Goal: Transaction & Acquisition: Subscribe to service/newsletter

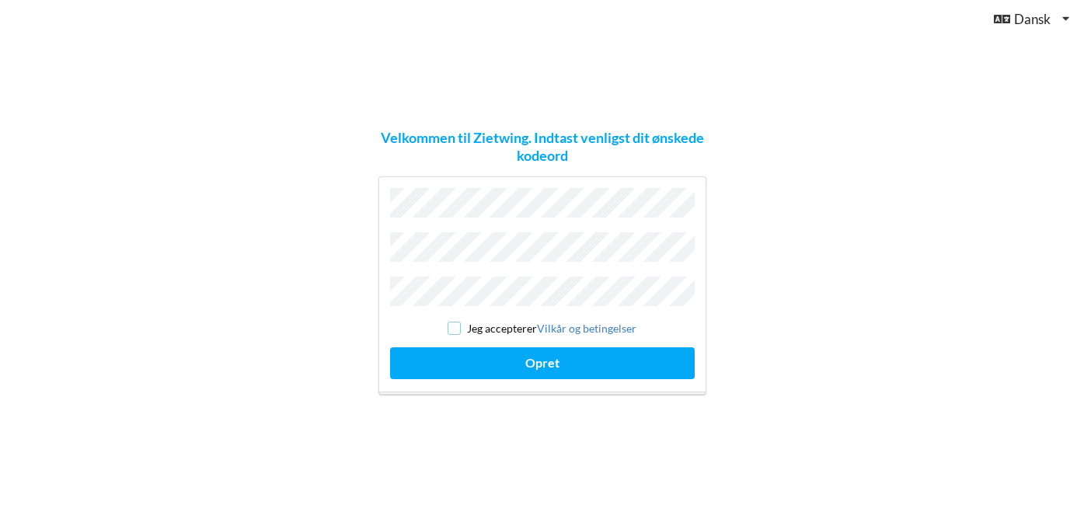
click at [457, 322] on input "checkbox" at bounding box center [454, 328] width 13 height 13
checkbox input "true"
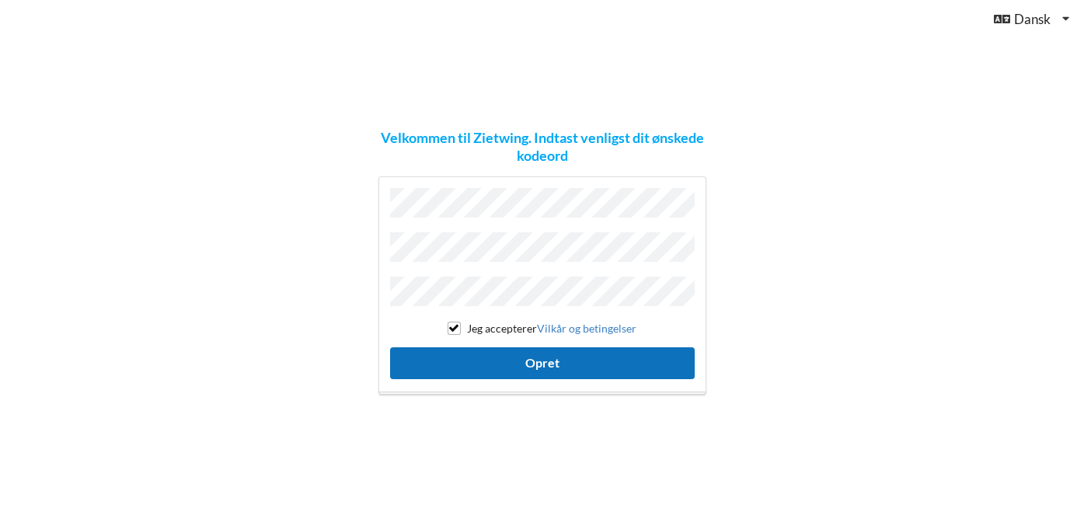
click at [490, 361] on button "Opret" at bounding box center [542, 363] width 305 height 32
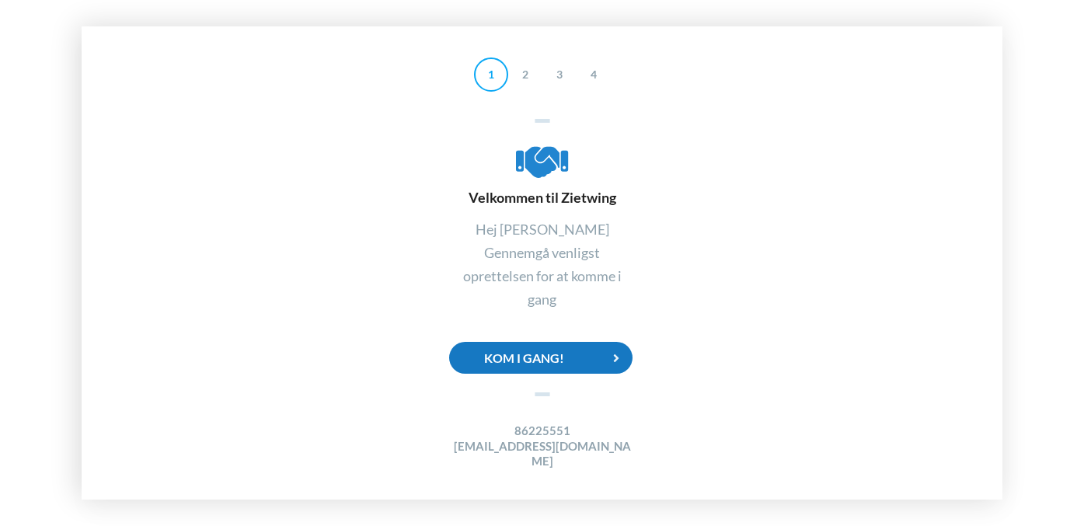
click at [541, 373] on div "Kom i gang!" at bounding box center [540, 358] width 183 height 32
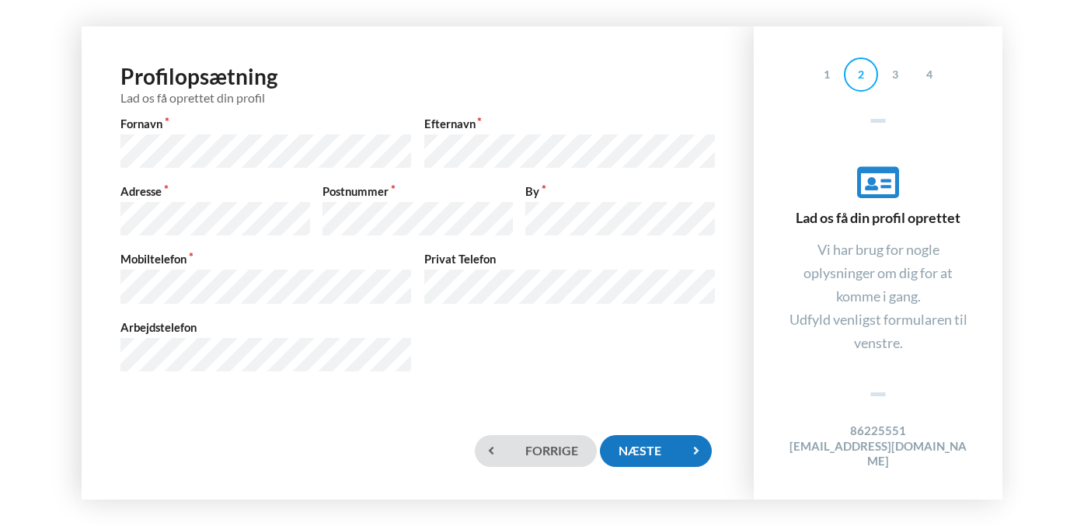
click at [653, 454] on div "Næste" at bounding box center [656, 451] width 112 height 32
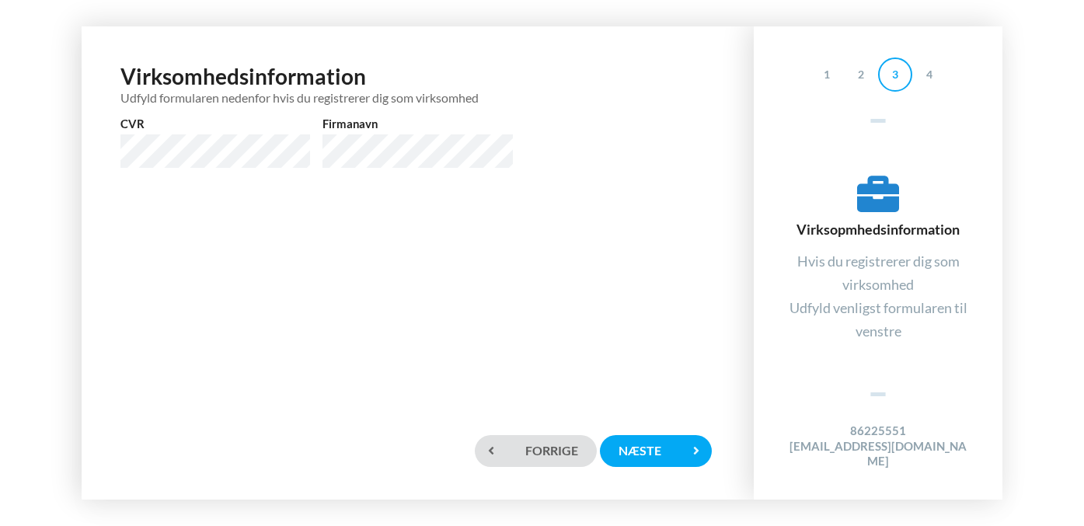
click at [653, 469] on div "Forrige Næste" at bounding box center [418, 451] width 642 height 66
click at [652, 458] on div "Næste" at bounding box center [656, 451] width 112 height 32
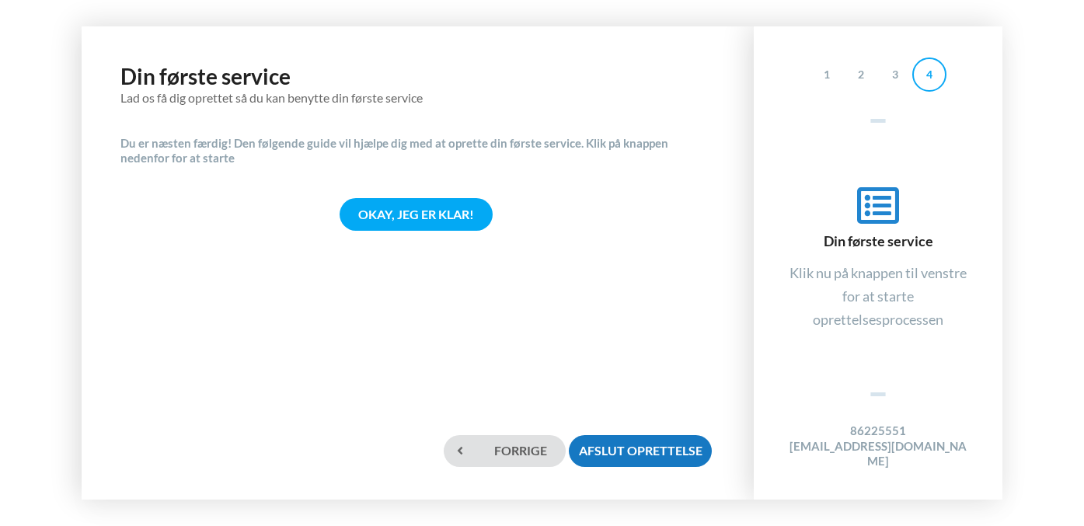
click at [652, 458] on div "Afslut oprettelse" at bounding box center [640, 451] width 143 height 32
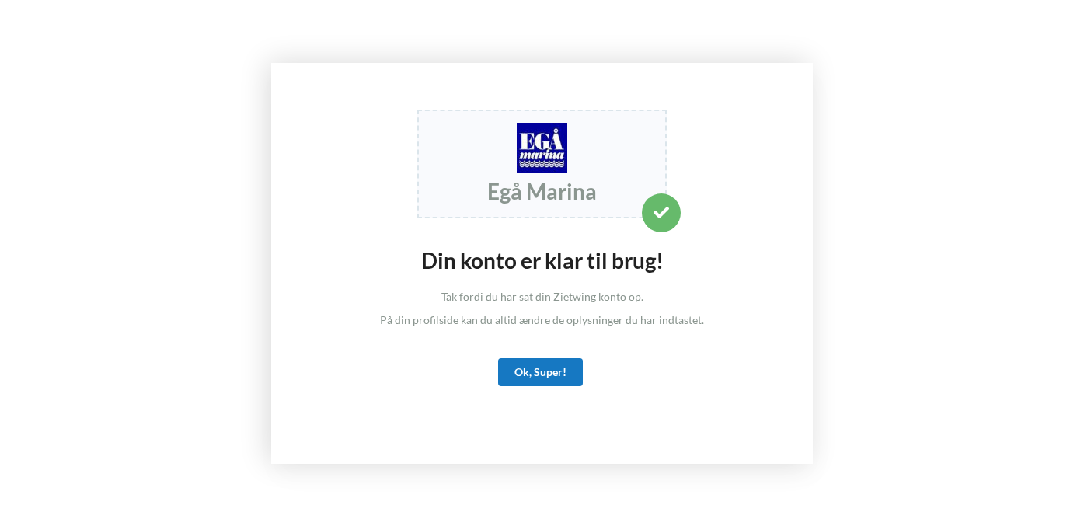
click at [557, 378] on div "Ok, Super!" at bounding box center [540, 372] width 85 height 28
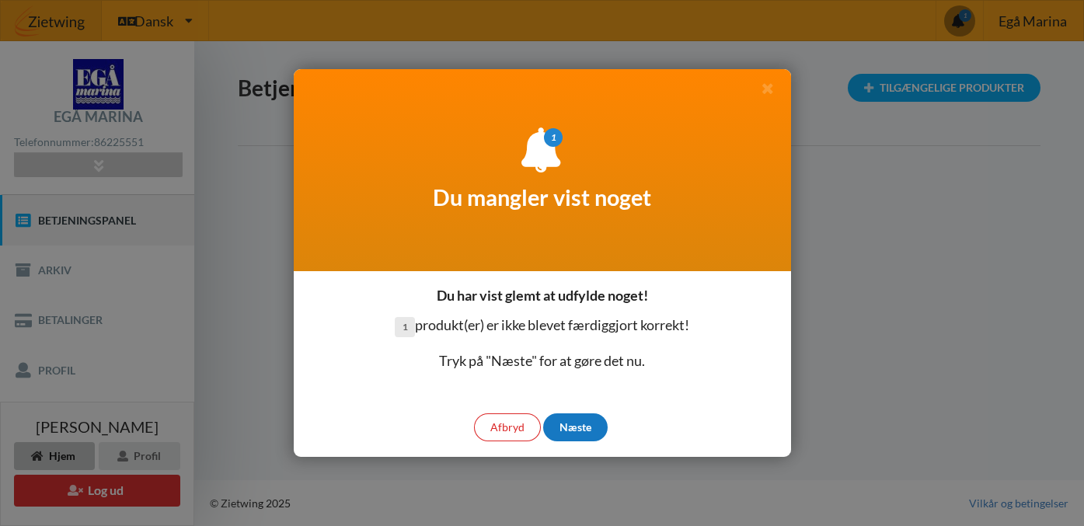
click at [575, 423] on div "Næste" at bounding box center [575, 427] width 64 height 28
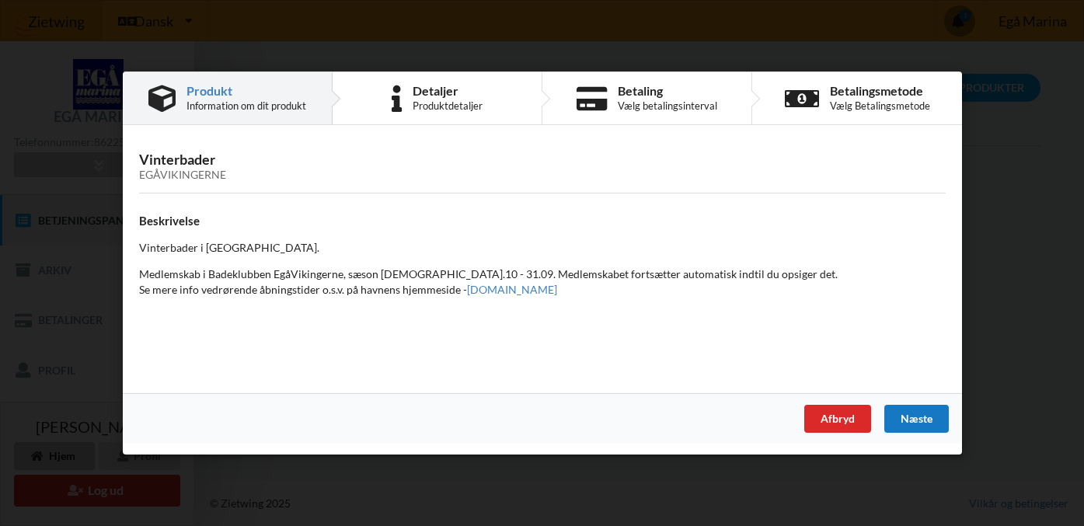
click at [913, 426] on div "Næste" at bounding box center [915, 419] width 64 height 28
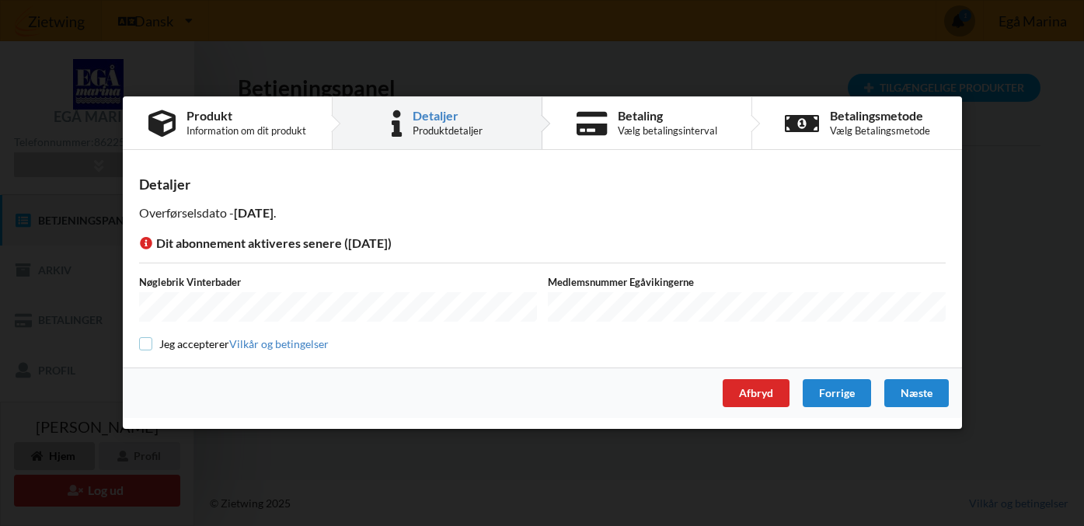
click at [149, 341] on input "checkbox" at bounding box center [145, 343] width 13 height 13
checkbox input "true"
click at [928, 392] on div "Næste" at bounding box center [915, 394] width 64 height 28
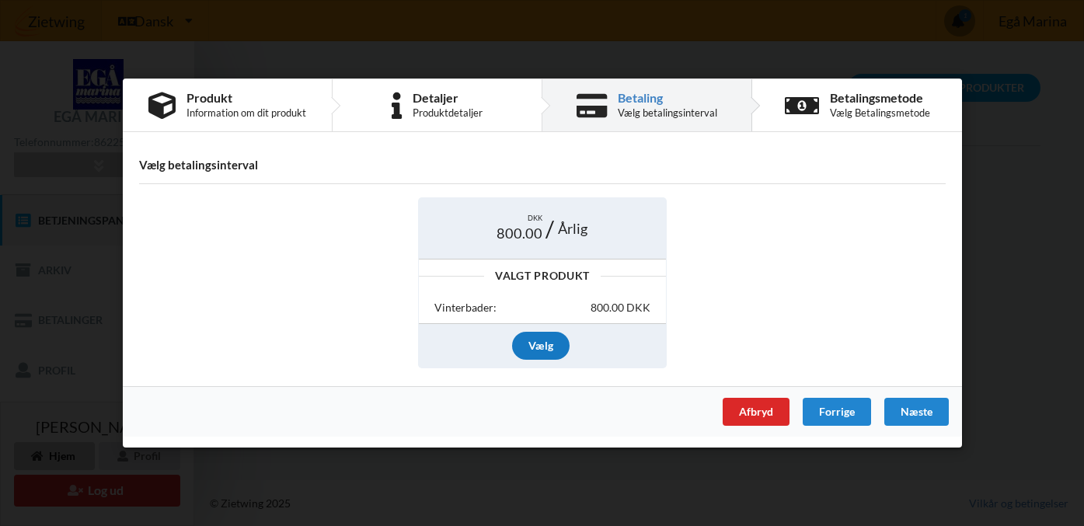
click at [538, 342] on div "Vælg" at bounding box center [540, 346] width 57 height 28
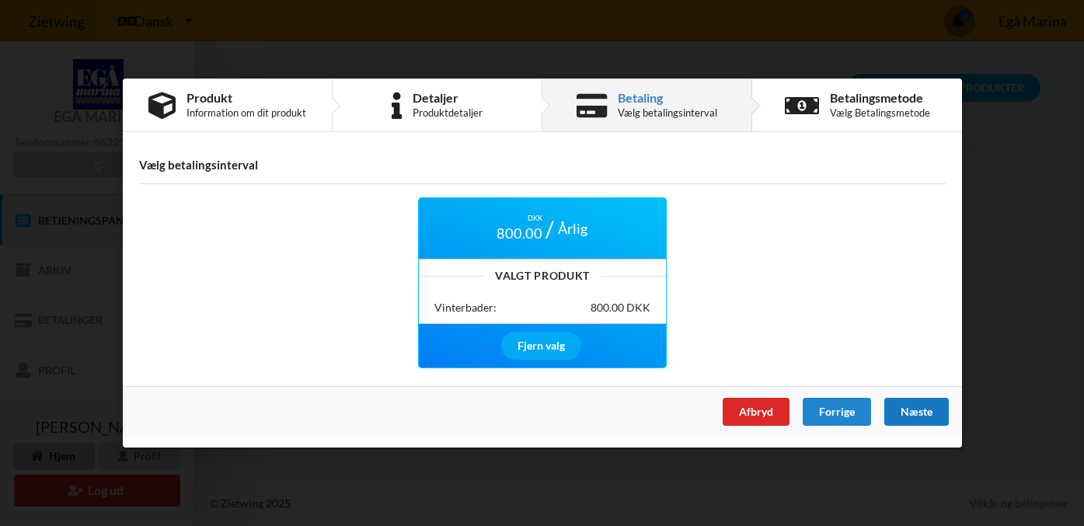
click at [925, 416] on div "Næste" at bounding box center [915, 412] width 64 height 28
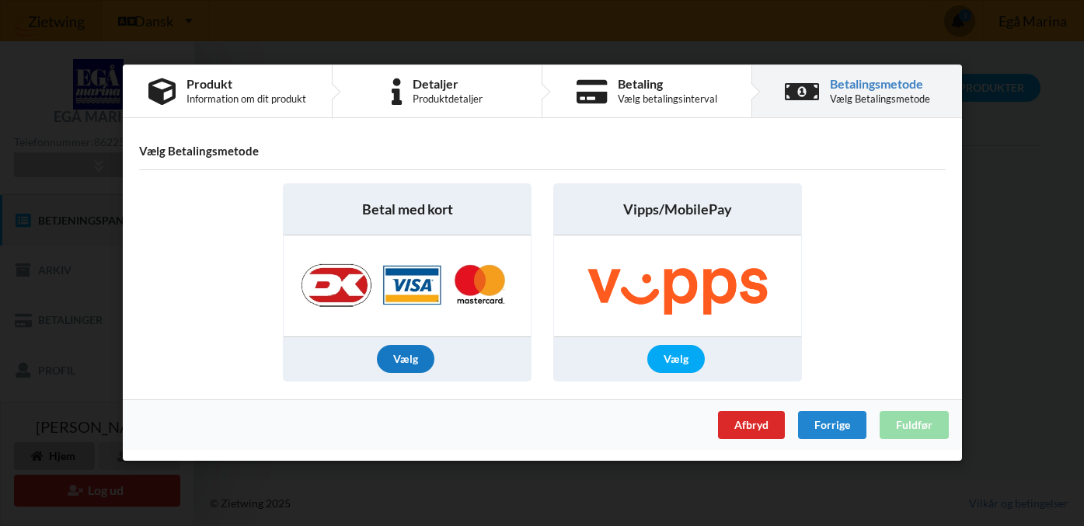
click at [410, 358] on div "Vælg" at bounding box center [405, 360] width 57 height 28
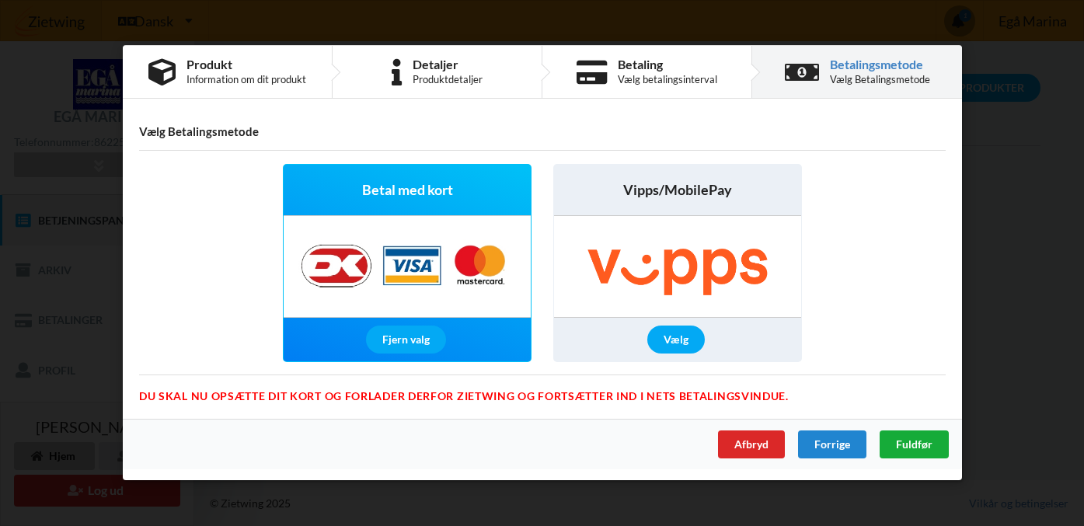
click at [911, 439] on span "Fuldfør" at bounding box center [913, 444] width 37 height 13
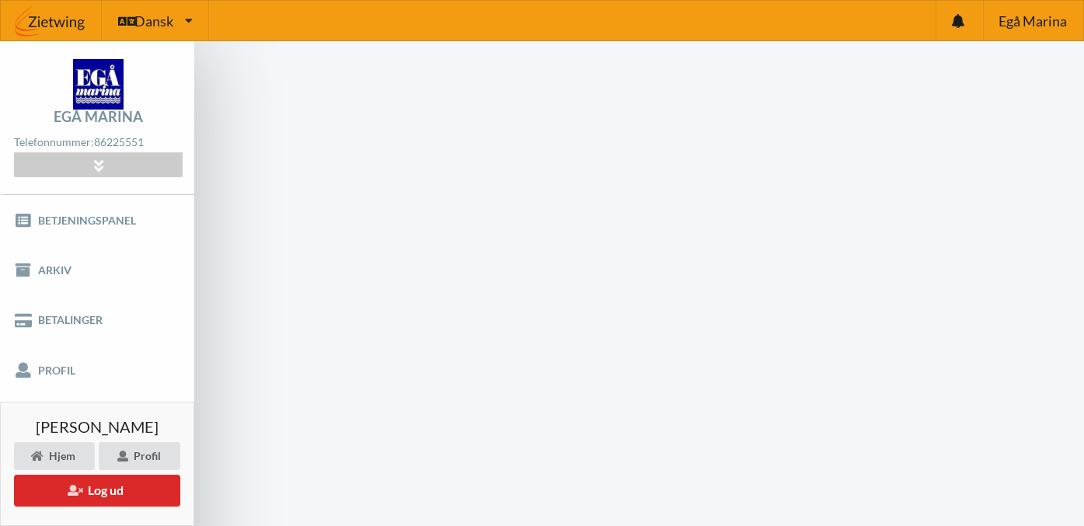
scroll to position [73, 0]
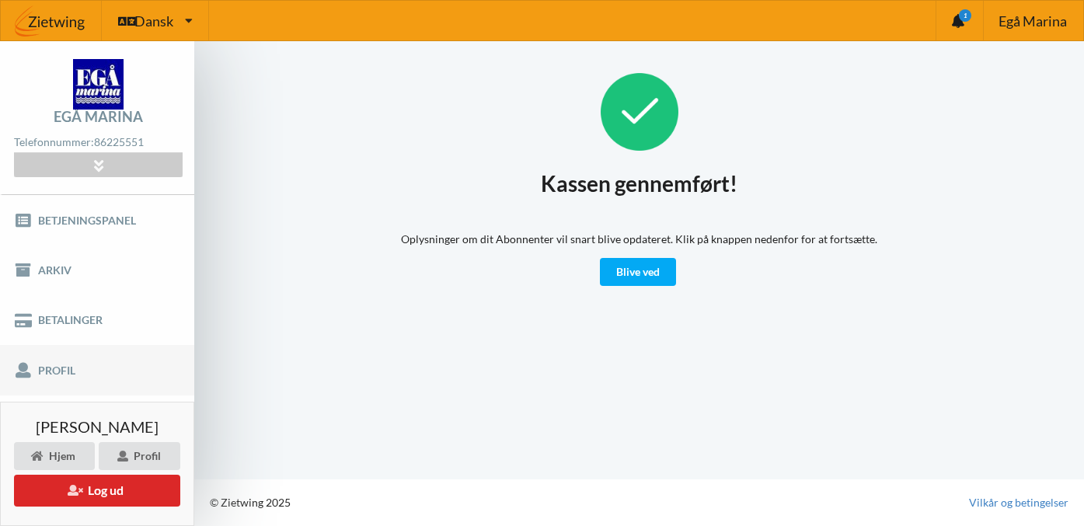
click at [46, 372] on link "Profil" at bounding box center [97, 370] width 194 height 50
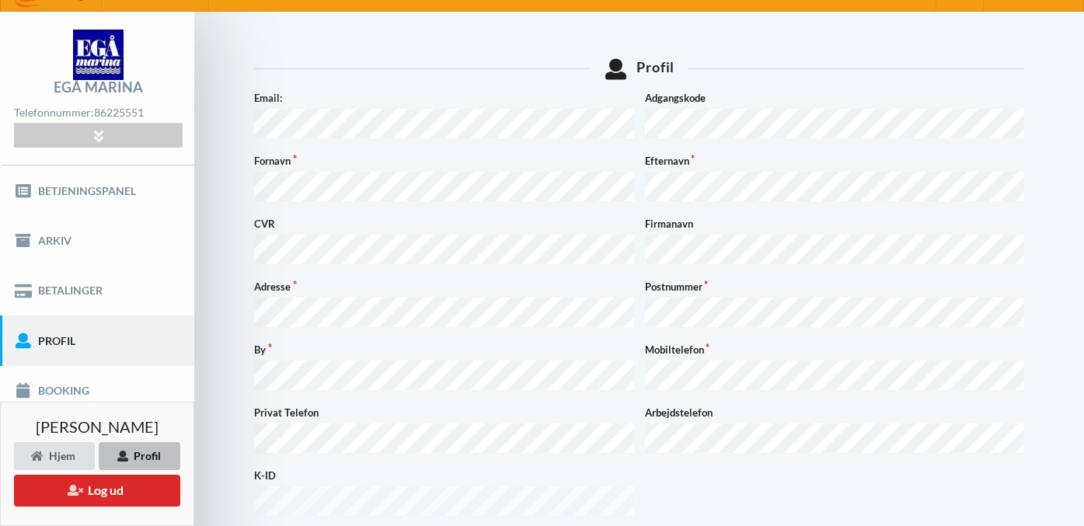
scroll to position [36, 0]
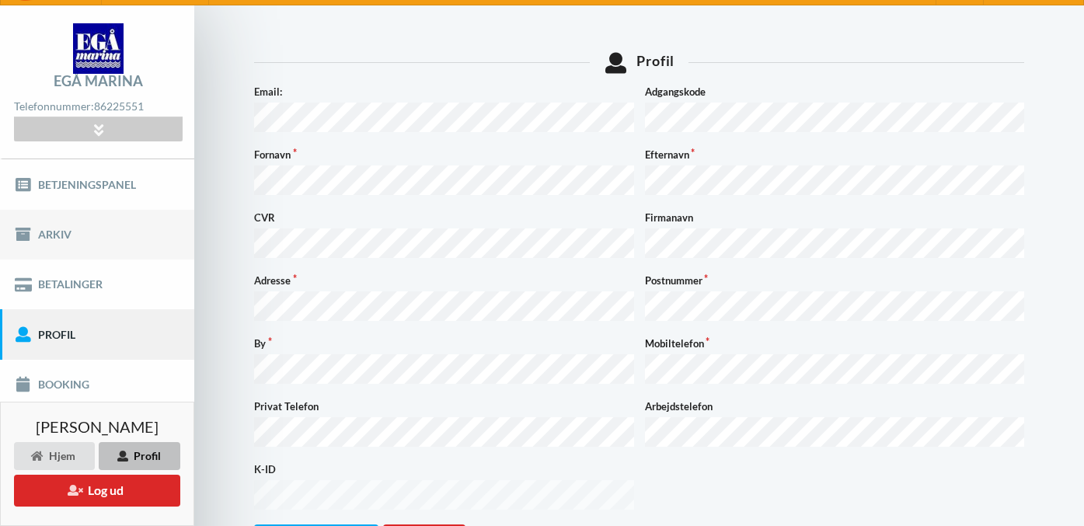
click at [76, 236] on link "Arkiv" at bounding box center [97, 235] width 194 height 50
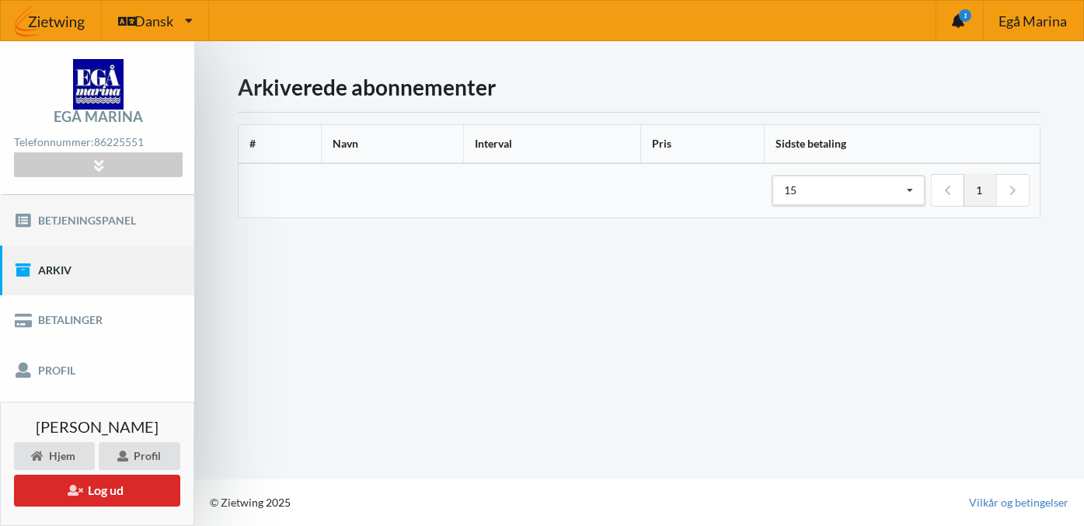
click at [68, 211] on link "Betjeningspanel" at bounding box center [97, 220] width 194 height 50
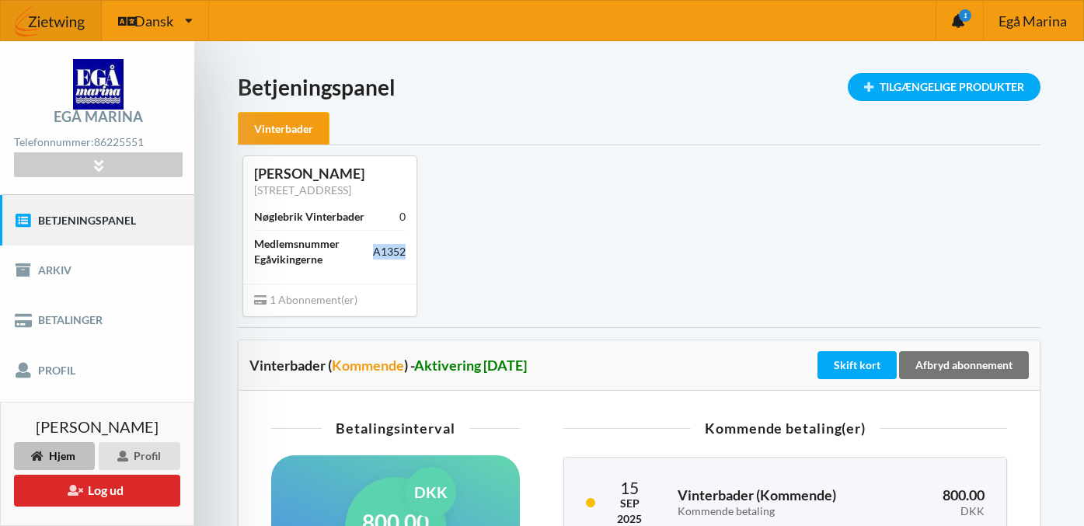
drag, startPoint x: 407, startPoint y: 272, endPoint x: 370, endPoint y: 270, distance: 37.3
click at [370, 270] on div "[PERSON_NAME] [STREET_ADDRESS] Nøglebrik Vinterbader 0 Medlemsnummer Egåvikinge…" at bounding box center [329, 219] width 173 height 127
copy div "Medlemsnummer Egåvikingerne A1352"
click at [87, 370] on link "Profil" at bounding box center [97, 370] width 194 height 50
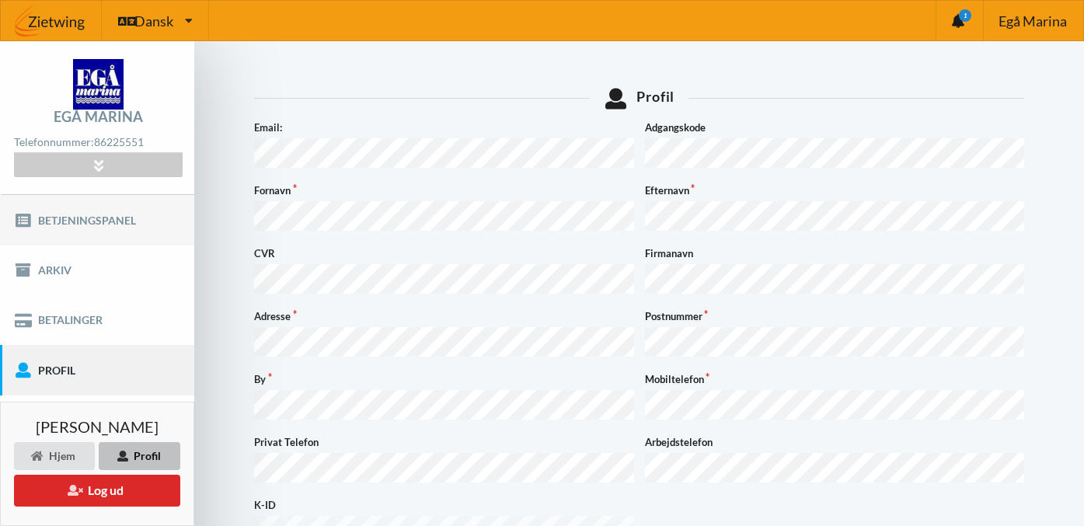
click at [92, 222] on link "Betjeningspanel" at bounding box center [97, 220] width 194 height 50
